Goal: Task Accomplishment & Management: Manage account settings

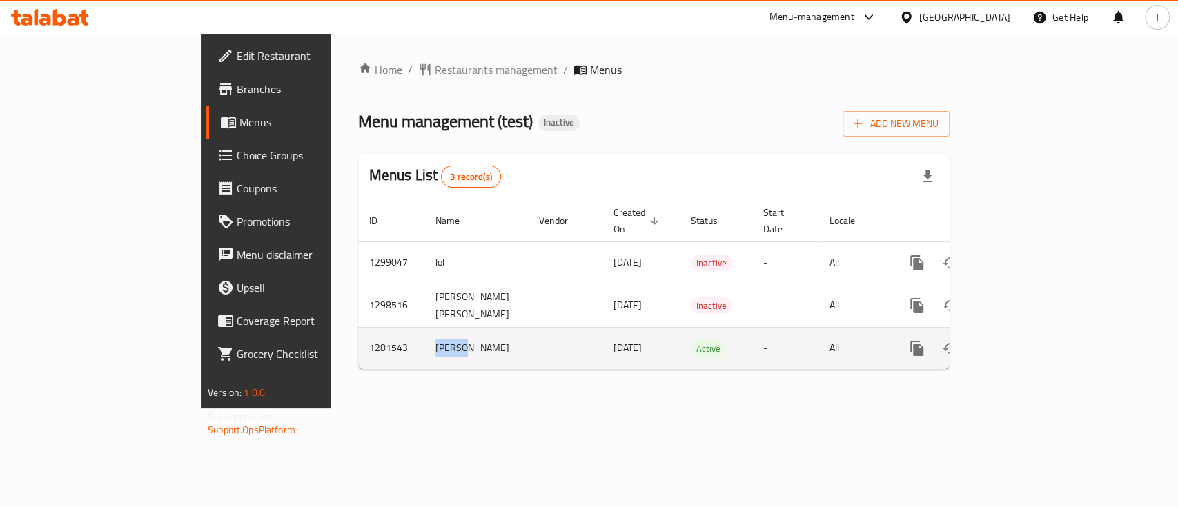
drag, startPoint x: 297, startPoint y: 337, endPoint x: 346, endPoint y: 343, distance: 49.4
click at [424, 343] on td "Badawy" at bounding box center [475, 348] width 103 height 42
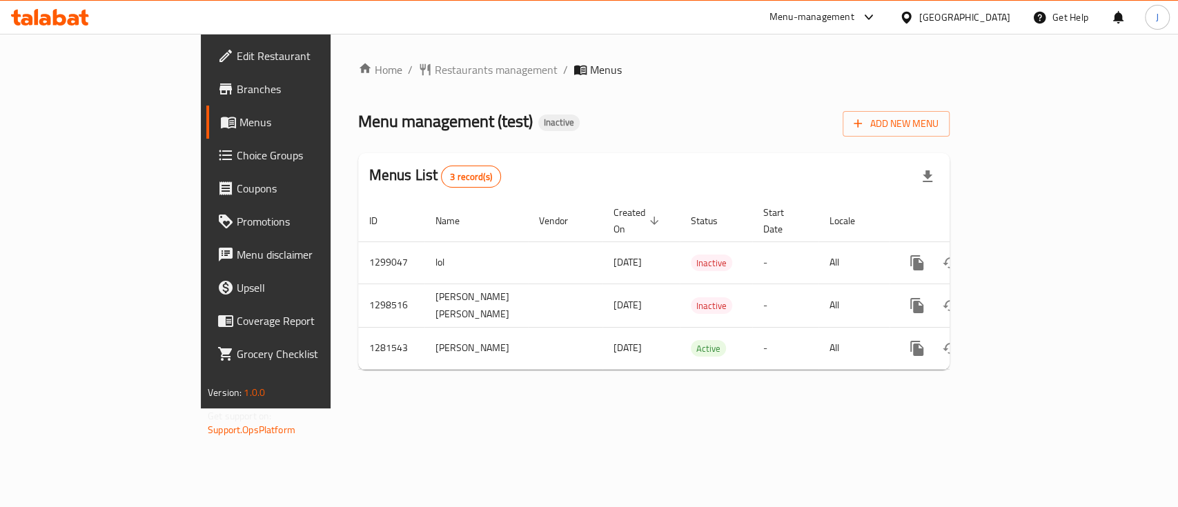
click at [446, 400] on div "Home / Restaurants management / Menus Menu management ( test ) Inactive Add New…" at bounding box center [653, 221] width 646 height 375
click at [938, 124] on span "Add New Menu" at bounding box center [895, 123] width 85 height 17
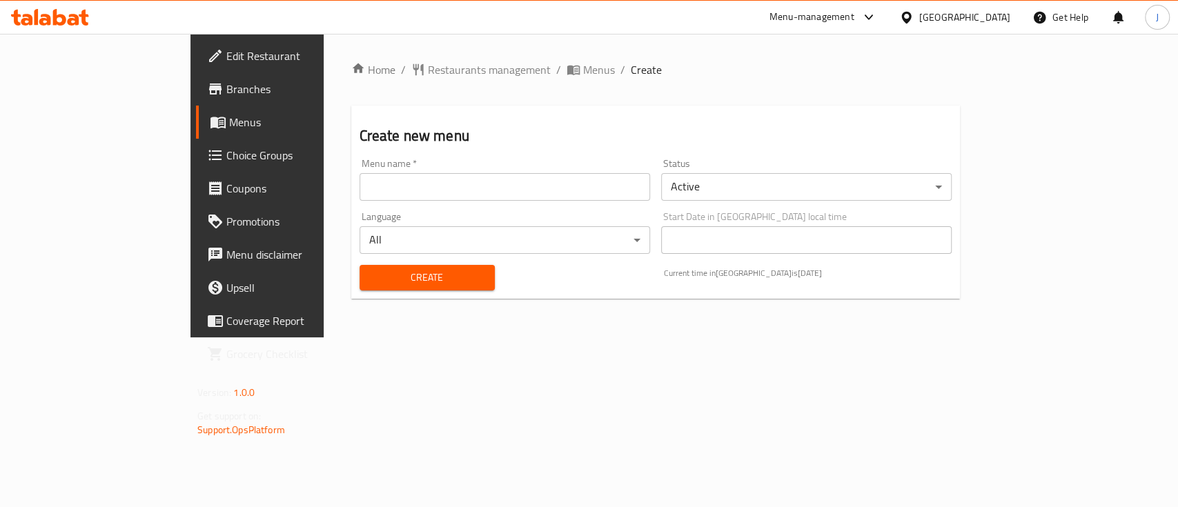
click at [414, 188] on input "text" at bounding box center [504, 187] width 290 height 28
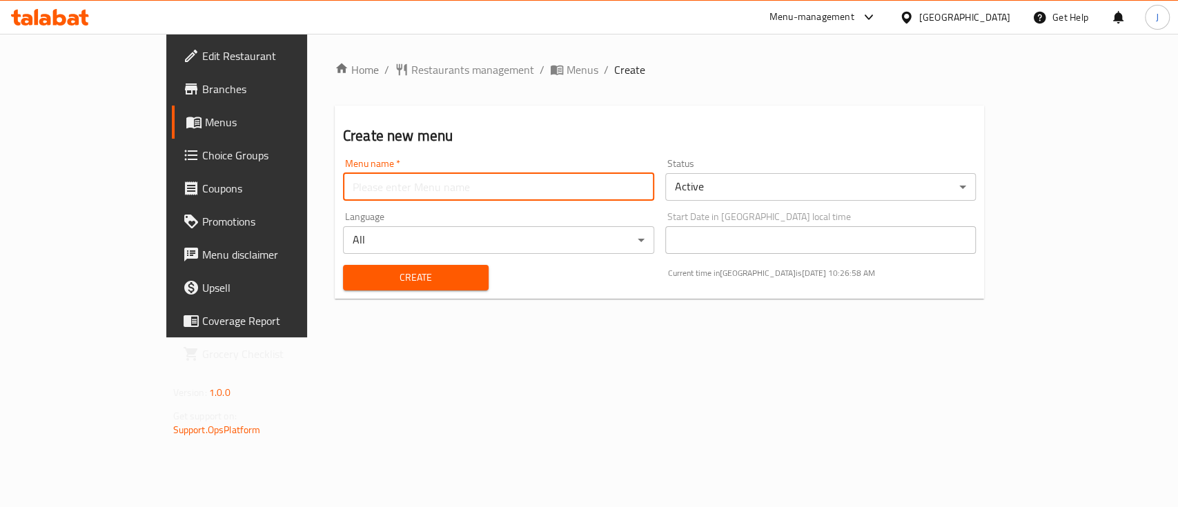
type input "Test"
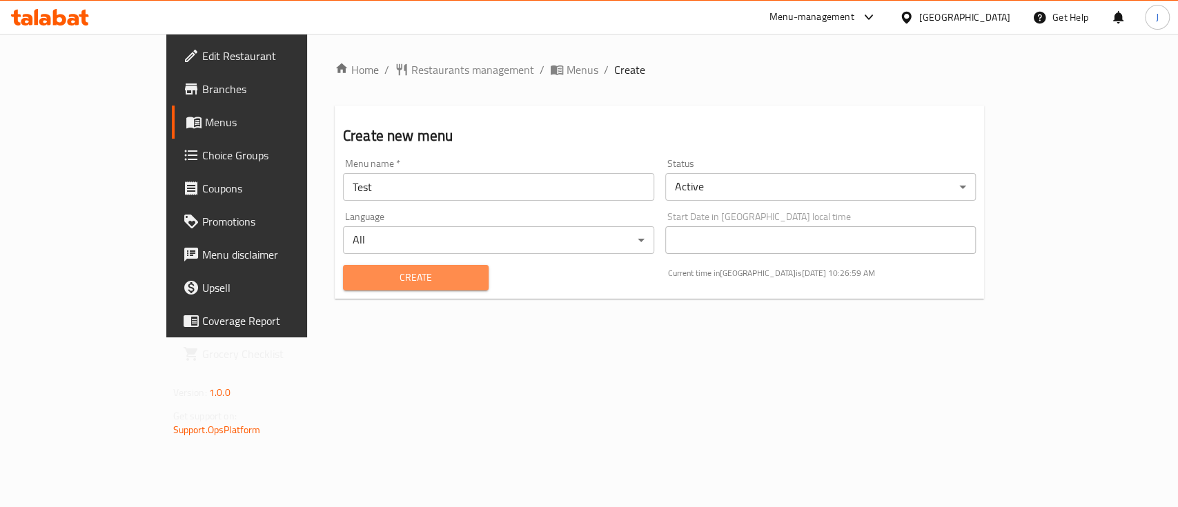
click at [343, 288] on button "Create" at bounding box center [416, 278] width 146 height 26
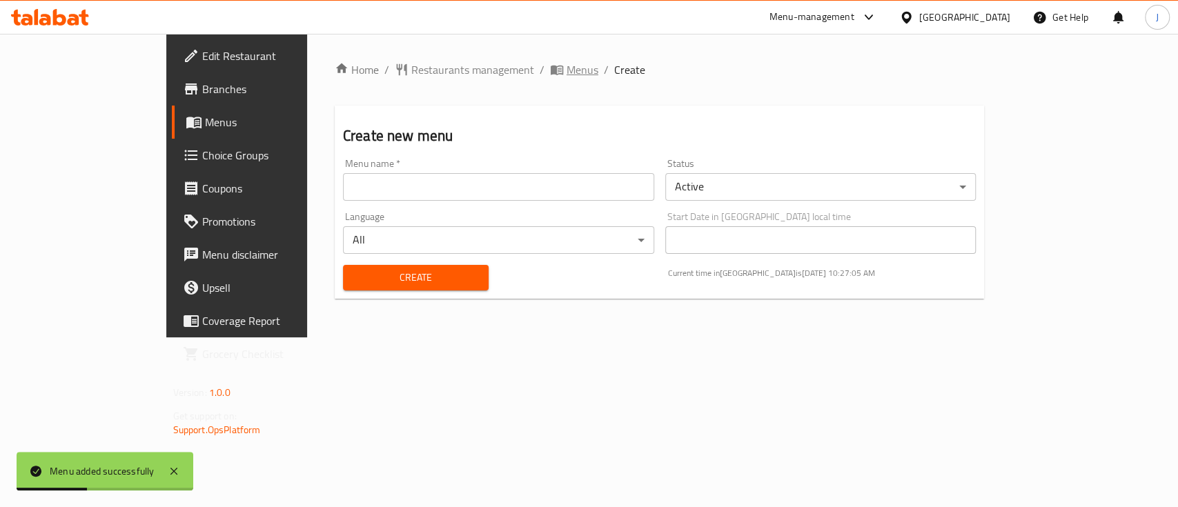
click at [566, 69] on span "Menus" at bounding box center [582, 69] width 32 height 17
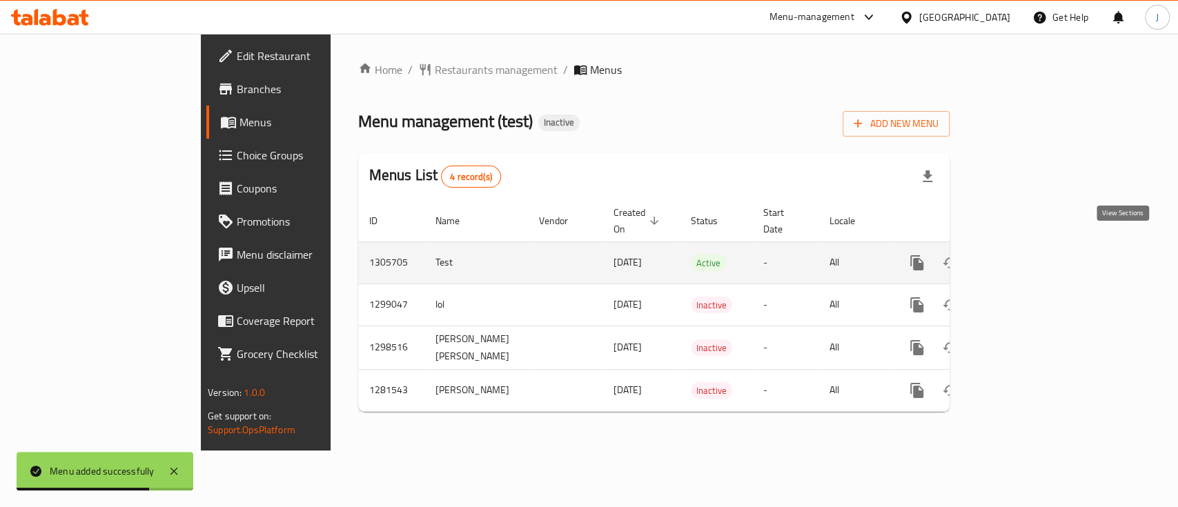
click at [1024, 255] on icon "enhanced table" at bounding box center [1016, 263] width 17 height 17
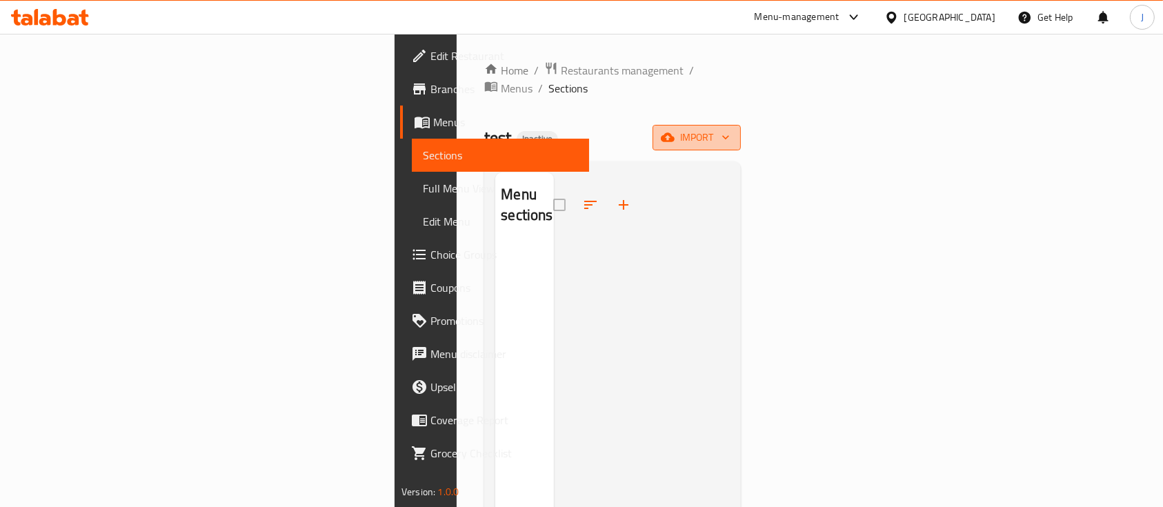
click at [741, 125] on button "import" at bounding box center [697, 138] width 88 height 26
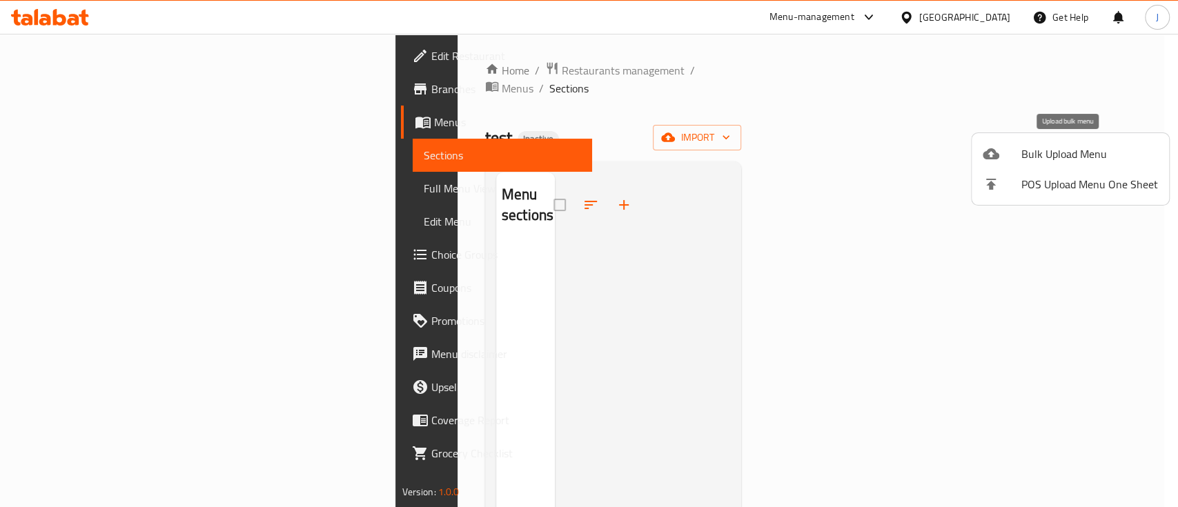
click at [1033, 156] on span "Bulk Upload Menu" at bounding box center [1089, 154] width 137 height 17
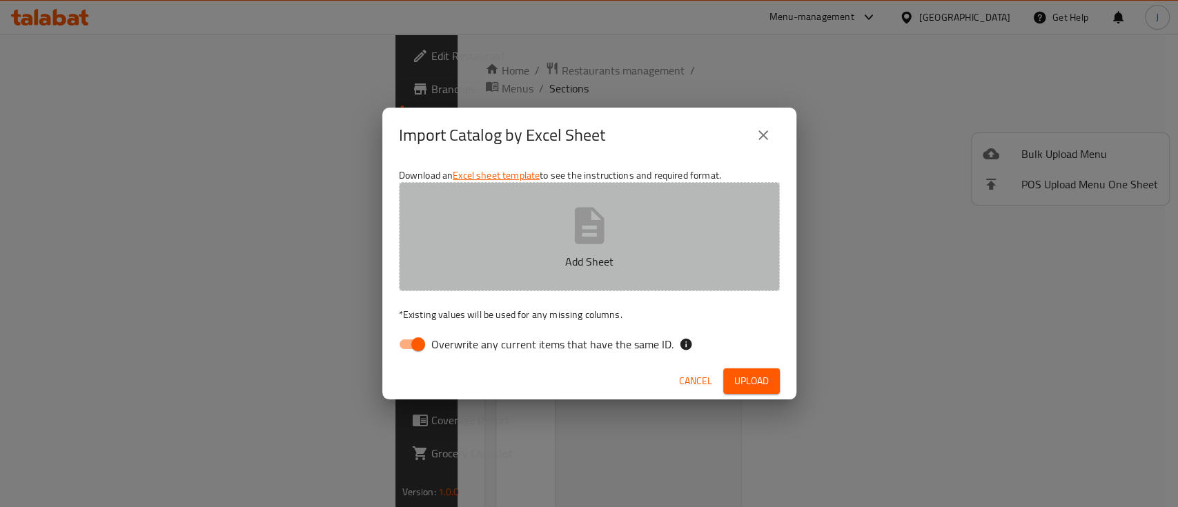
click at [594, 246] on icon "button" at bounding box center [589, 226] width 44 height 44
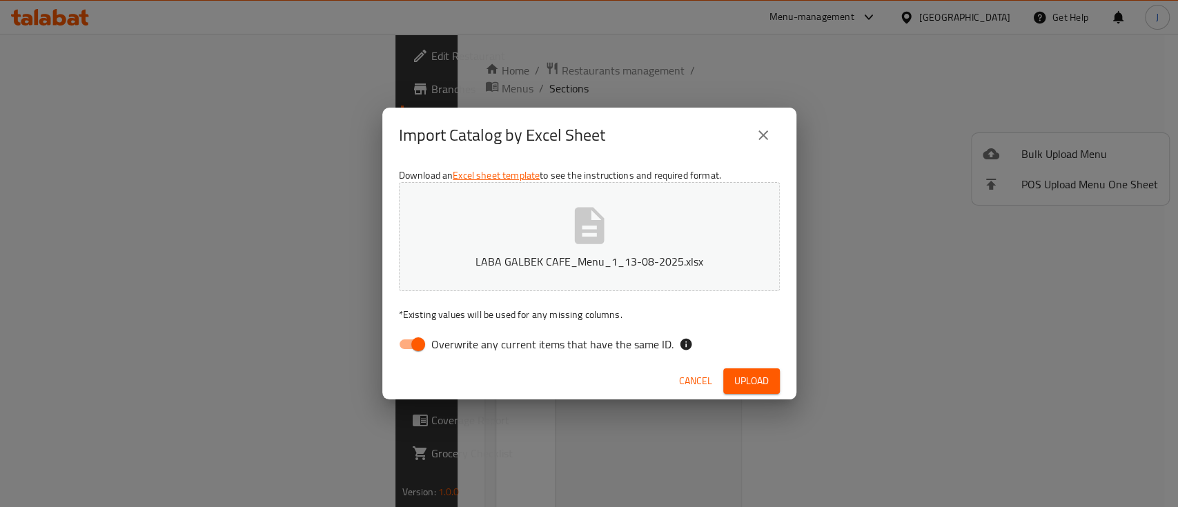
click at [753, 386] on span "Upload" at bounding box center [751, 381] width 34 height 17
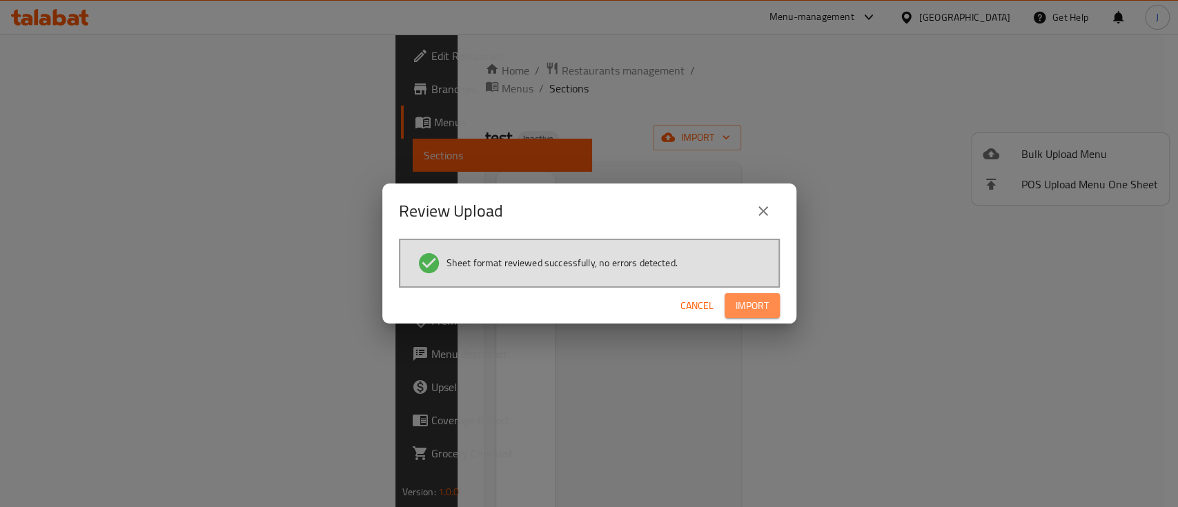
click at [753, 312] on span "Import" at bounding box center [751, 305] width 33 height 17
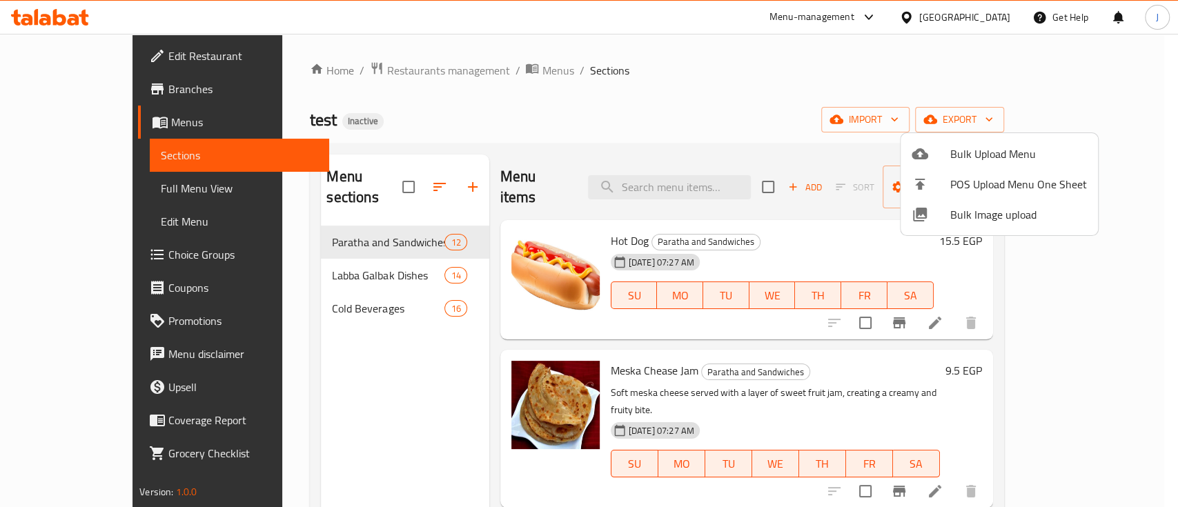
click at [1000, 10] on div at bounding box center [589, 253] width 1178 height 507
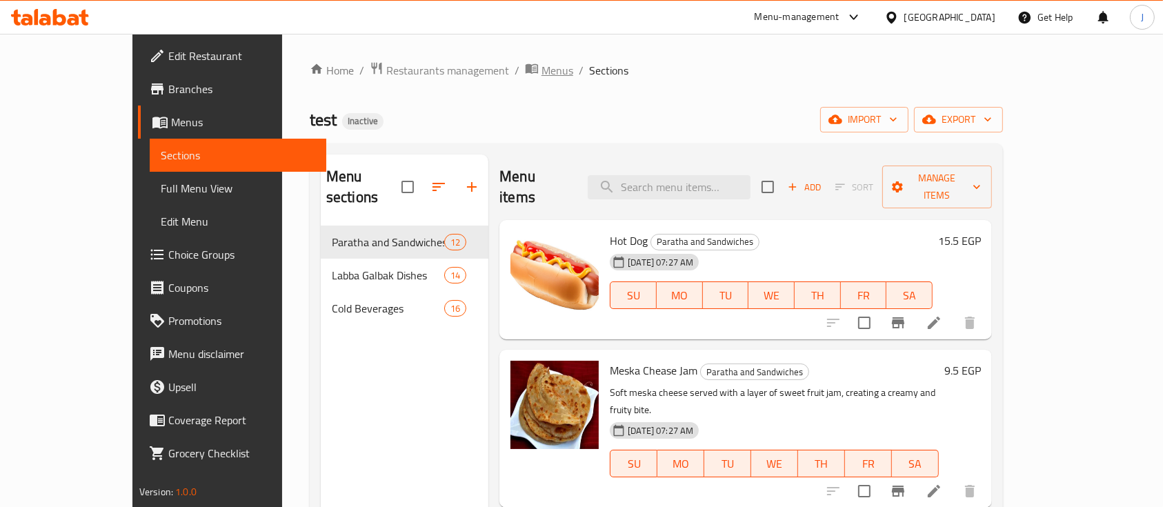
click at [542, 69] on span "Menus" at bounding box center [558, 70] width 32 height 17
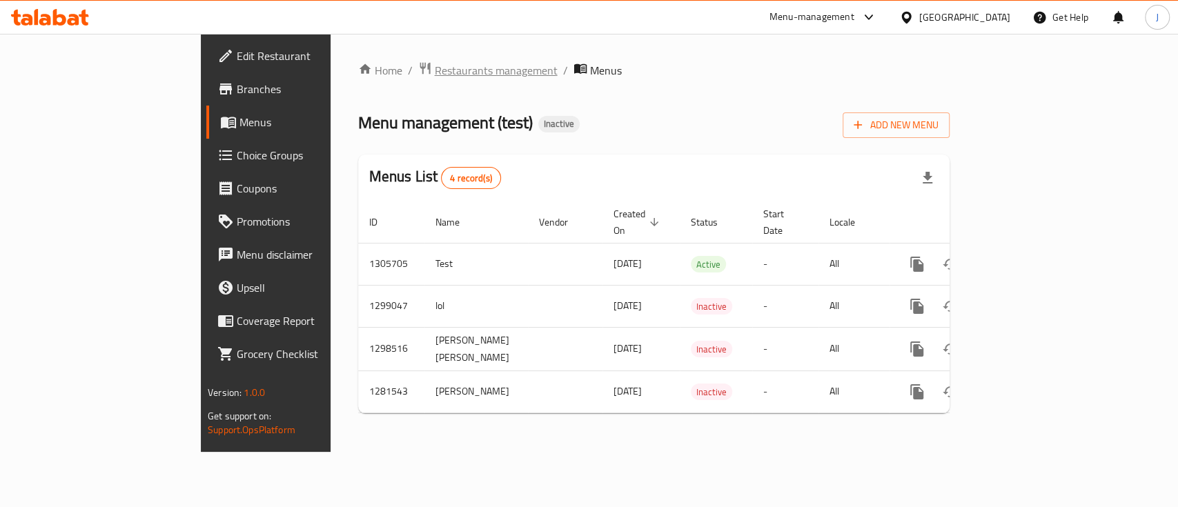
click at [435, 63] on span "Restaurants management" at bounding box center [496, 70] width 123 height 17
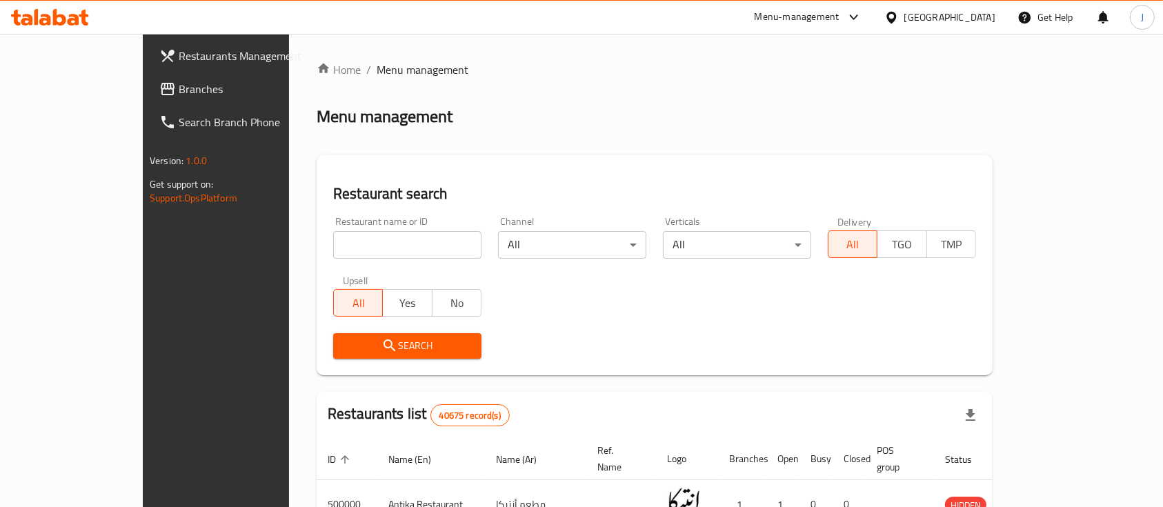
click at [974, 8] on div "[GEOGRAPHIC_DATA]" at bounding box center [939, 17] width 133 height 33
drag, startPoint x: 972, startPoint y: 26, endPoint x: 975, endPoint y: 19, distance: 7.1
click at [974, 21] on div "[GEOGRAPHIC_DATA]" at bounding box center [939, 17] width 133 height 33
click at [976, 18] on div "[GEOGRAPHIC_DATA]" at bounding box center [949, 17] width 91 height 15
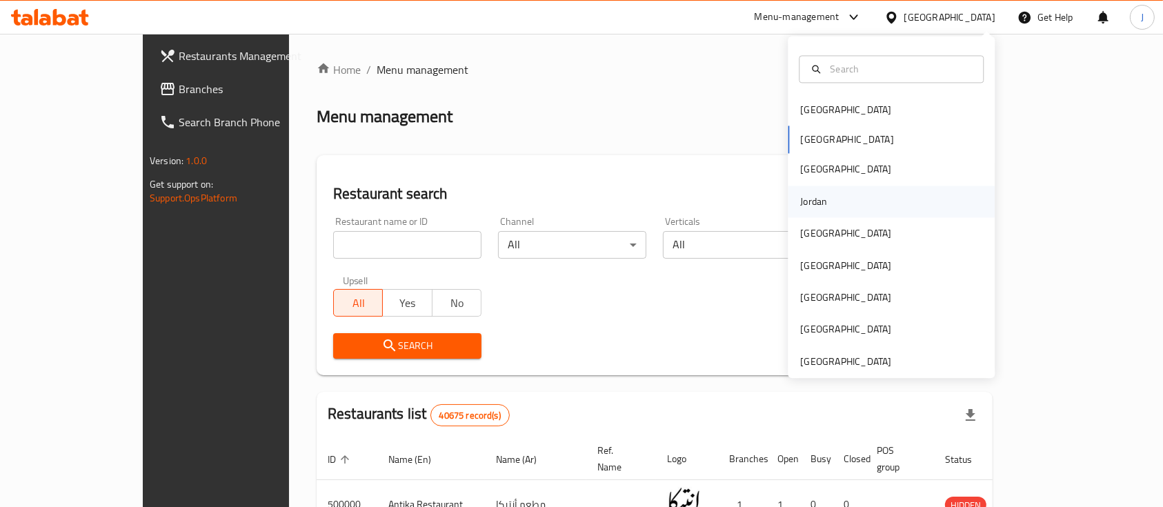
click at [817, 207] on div "Jordan" at bounding box center [813, 202] width 49 height 32
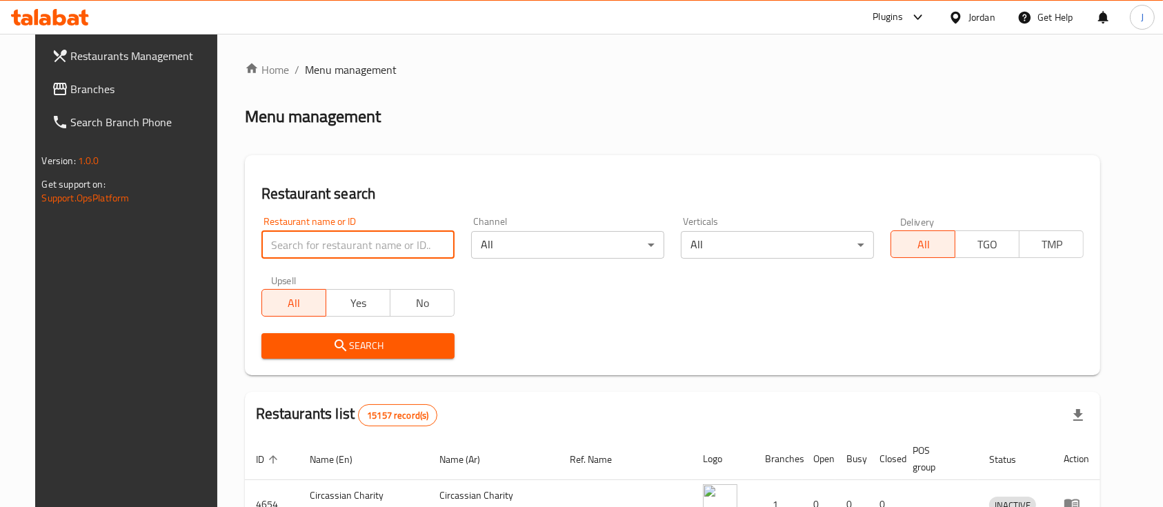
click at [265, 241] on input "search" at bounding box center [357, 245] width 193 height 28
paste input "خان زيد"
type input "خان زيد"
click button "Search" at bounding box center [357, 346] width 193 height 26
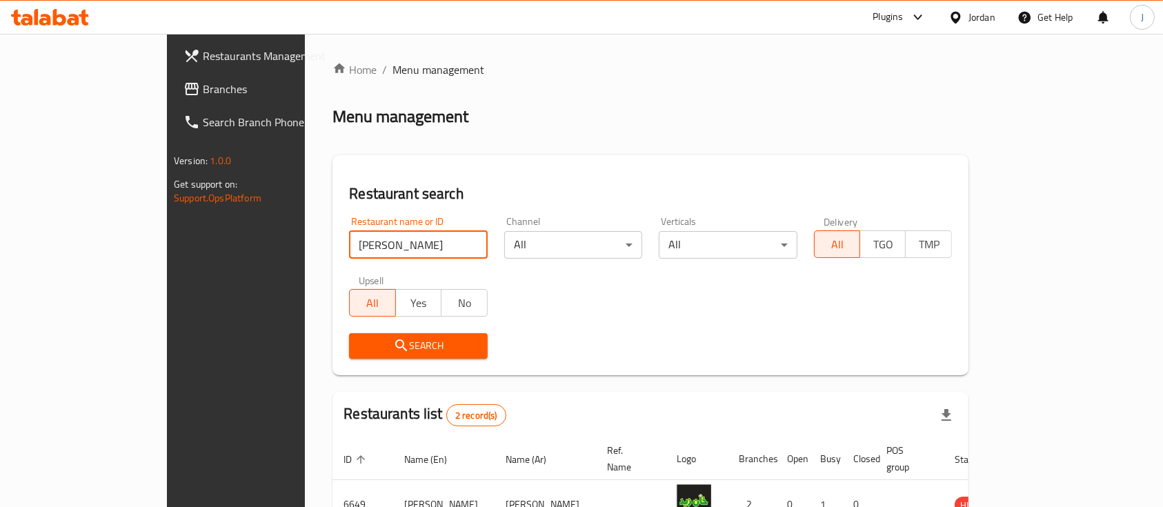
click at [203, 86] on span "Branches" at bounding box center [277, 89] width 148 height 17
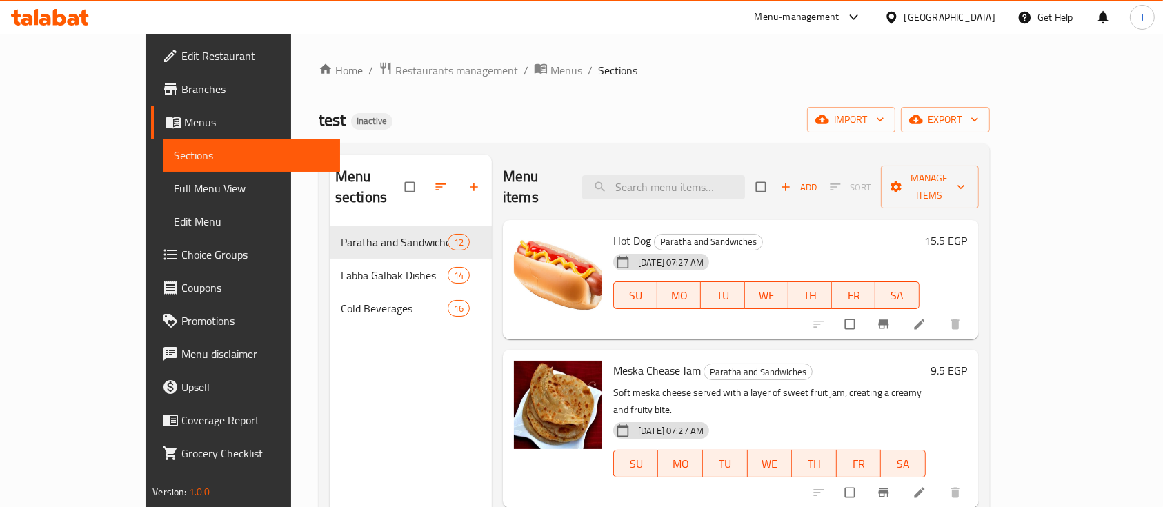
click at [174, 186] on span "Full Menu View" at bounding box center [251, 188] width 155 height 17
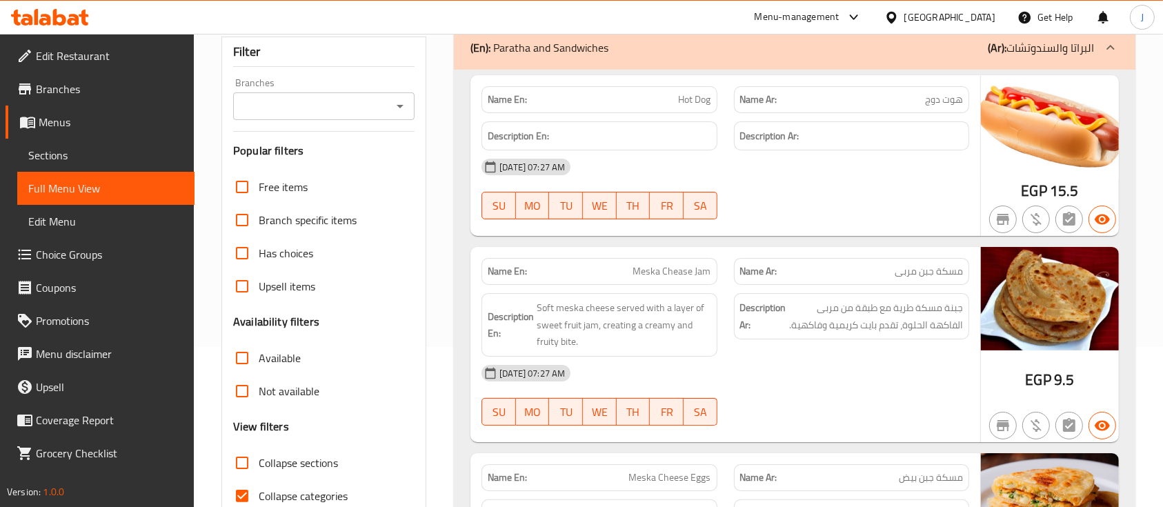
scroll to position [184, 0]
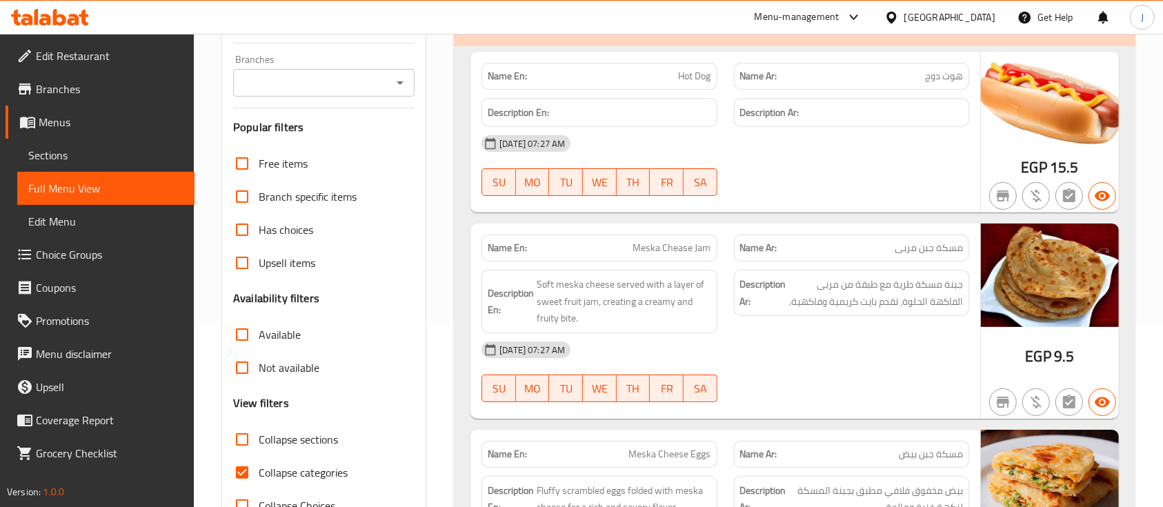
click at [668, 242] on span "Meska Chease Jam" at bounding box center [672, 248] width 78 height 14
copy span "Meska Chease Jam"
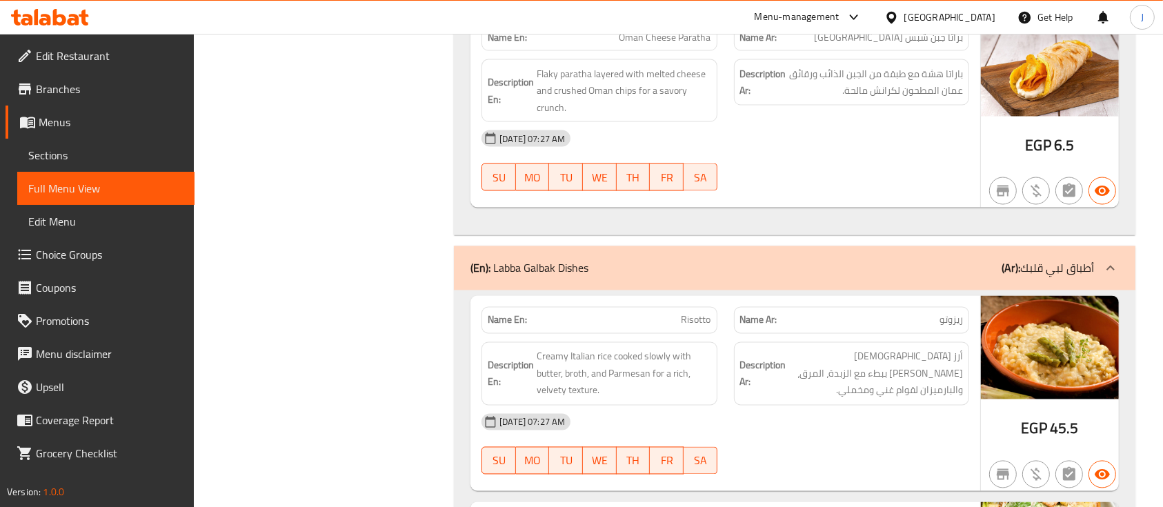
scroll to position [2391, 0]
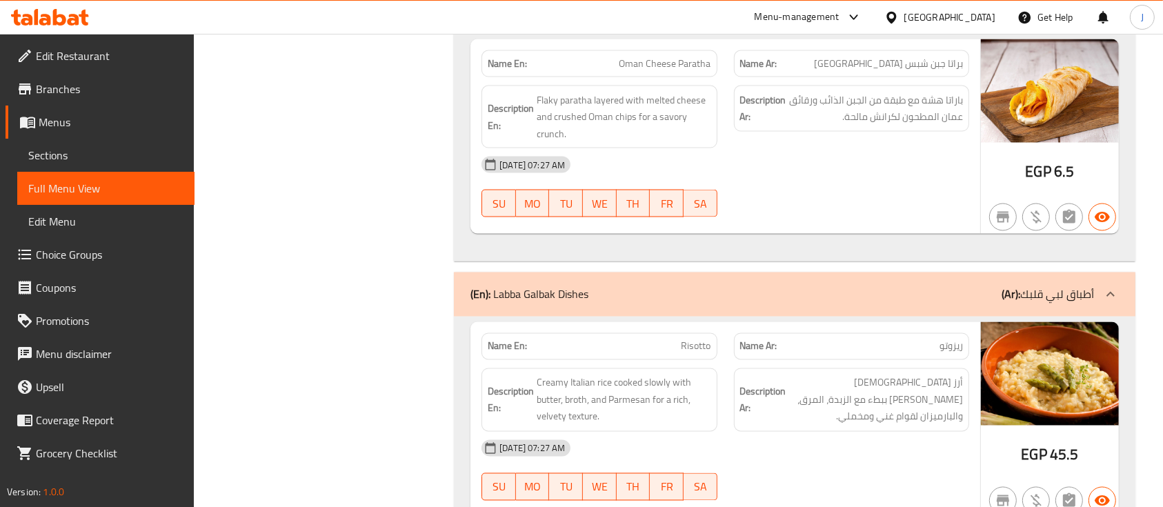
click at [743, 209] on div at bounding box center [852, 217] width 252 height 17
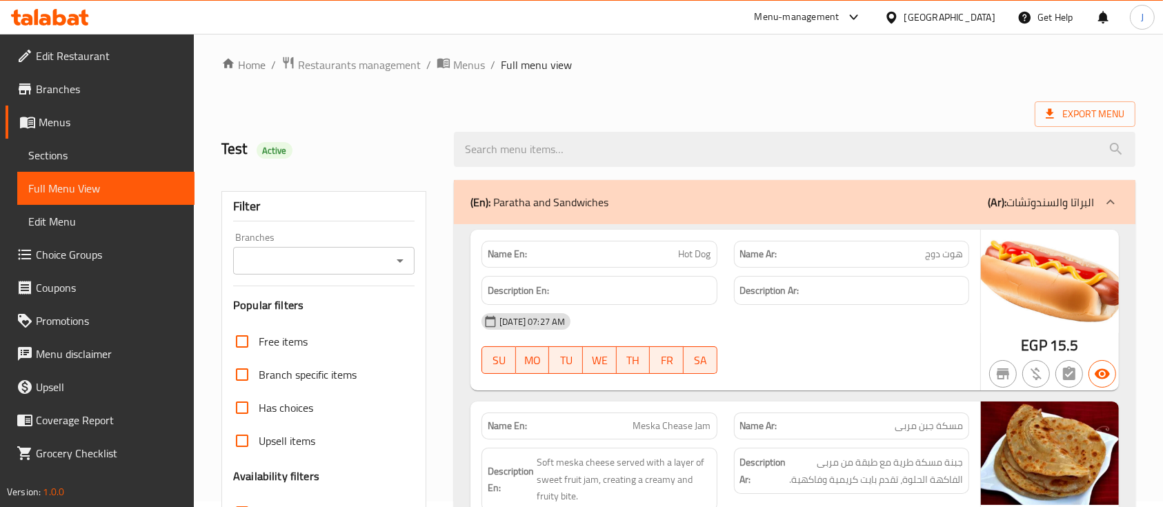
click at [756, 110] on div "Export Menu" at bounding box center [678, 114] width 914 height 26
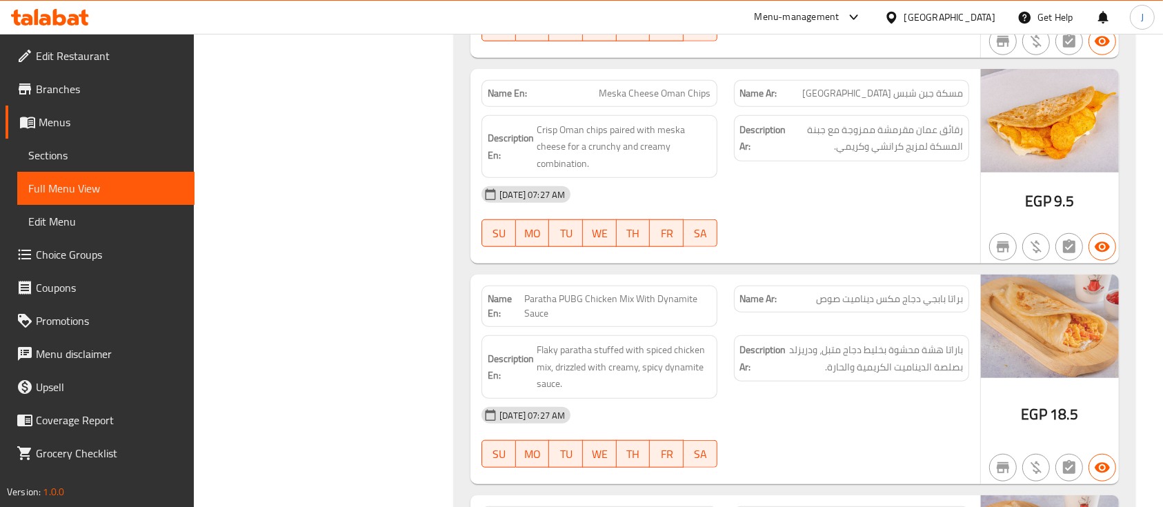
scroll to position [1329, 0]
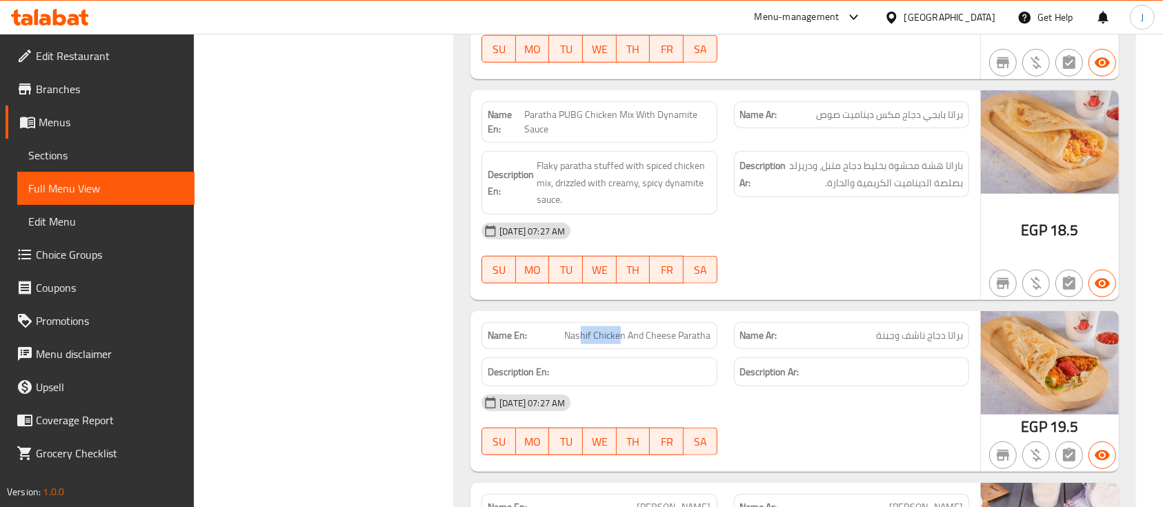
drag, startPoint x: 583, startPoint y: 335, endPoint x: 654, endPoint y: 337, distance: 71.1
click at [648, 337] on span "Nashif Chicken And Cheese Paratha" at bounding box center [638, 335] width 146 height 14
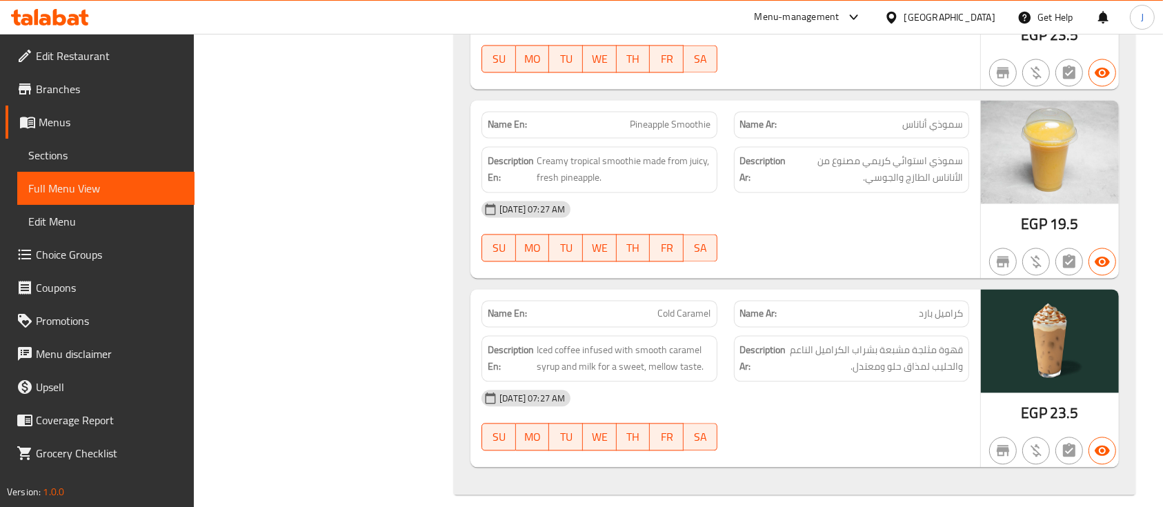
scroll to position [8137, 0]
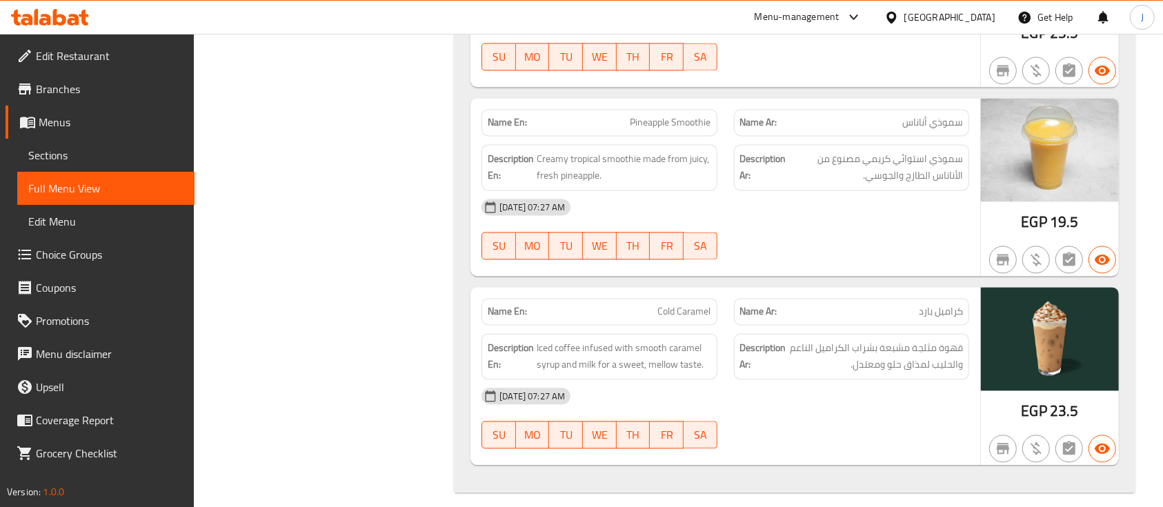
drag, startPoint x: 875, startPoint y: 283, endPoint x: 862, endPoint y: 299, distance: 20.1
click at [875, 290] on div "Name Ar: [PERSON_NAME]" at bounding box center [852, 311] width 252 height 43
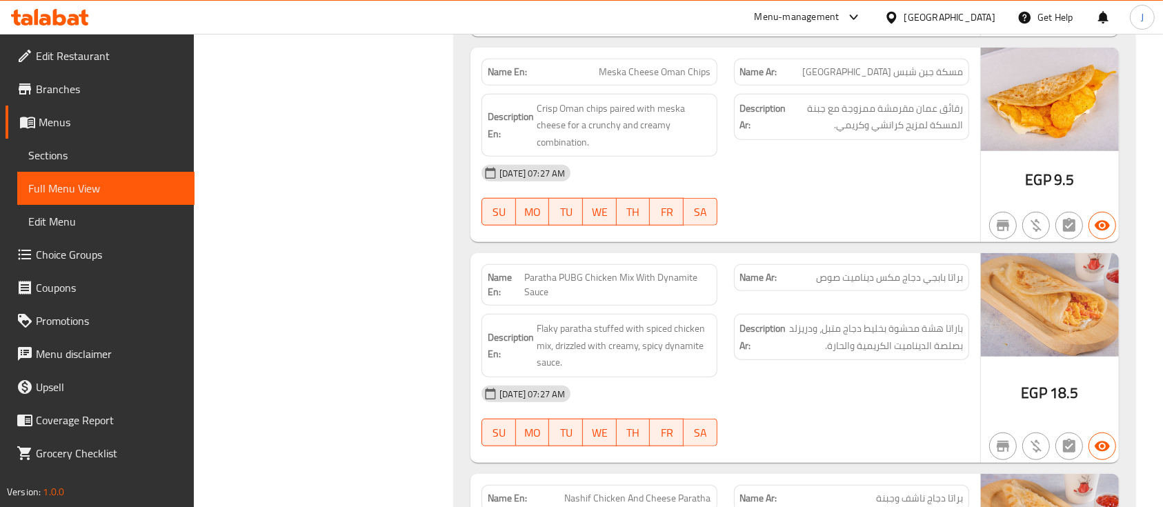
scroll to position [1196, 0]
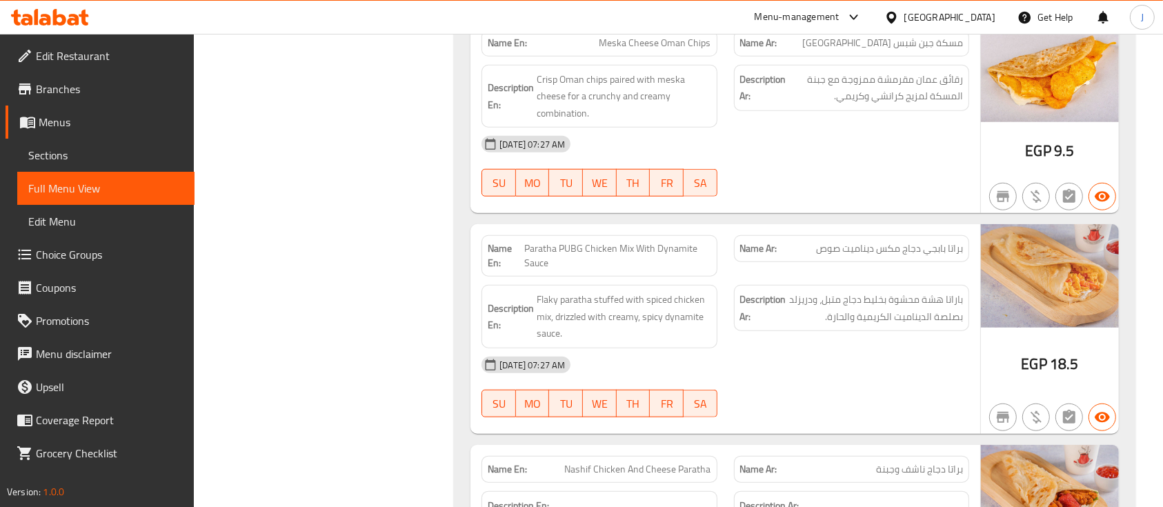
click at [642, 36] on span "Meska Cheese Oman Chips" at bounding box center [655, 43] width 112 height 14
copy span "Meska Cheese Oman Chips"
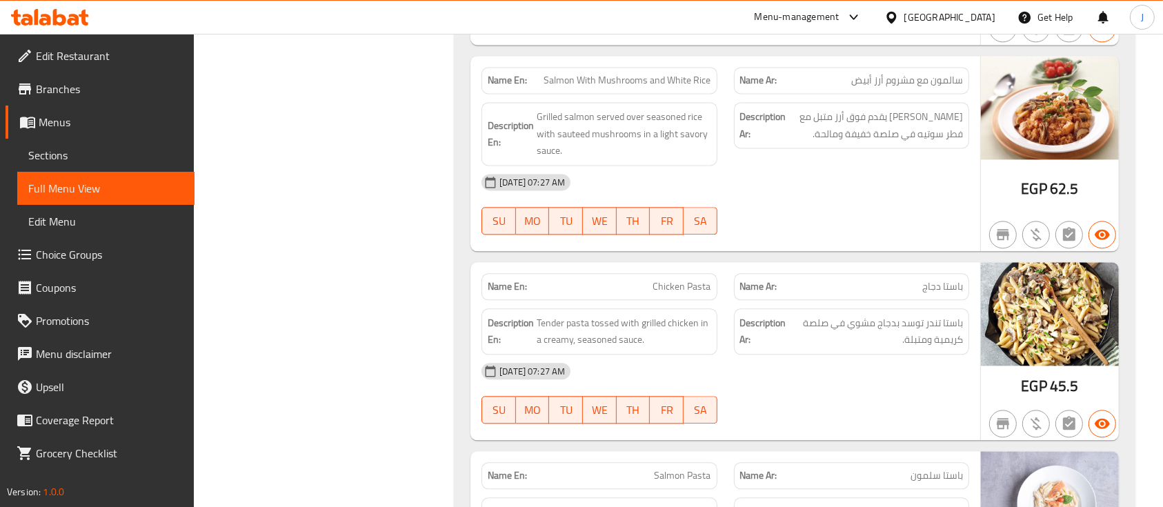
scroll to position [3098, 0]
